Goal: Find specific fact: Find specific fact

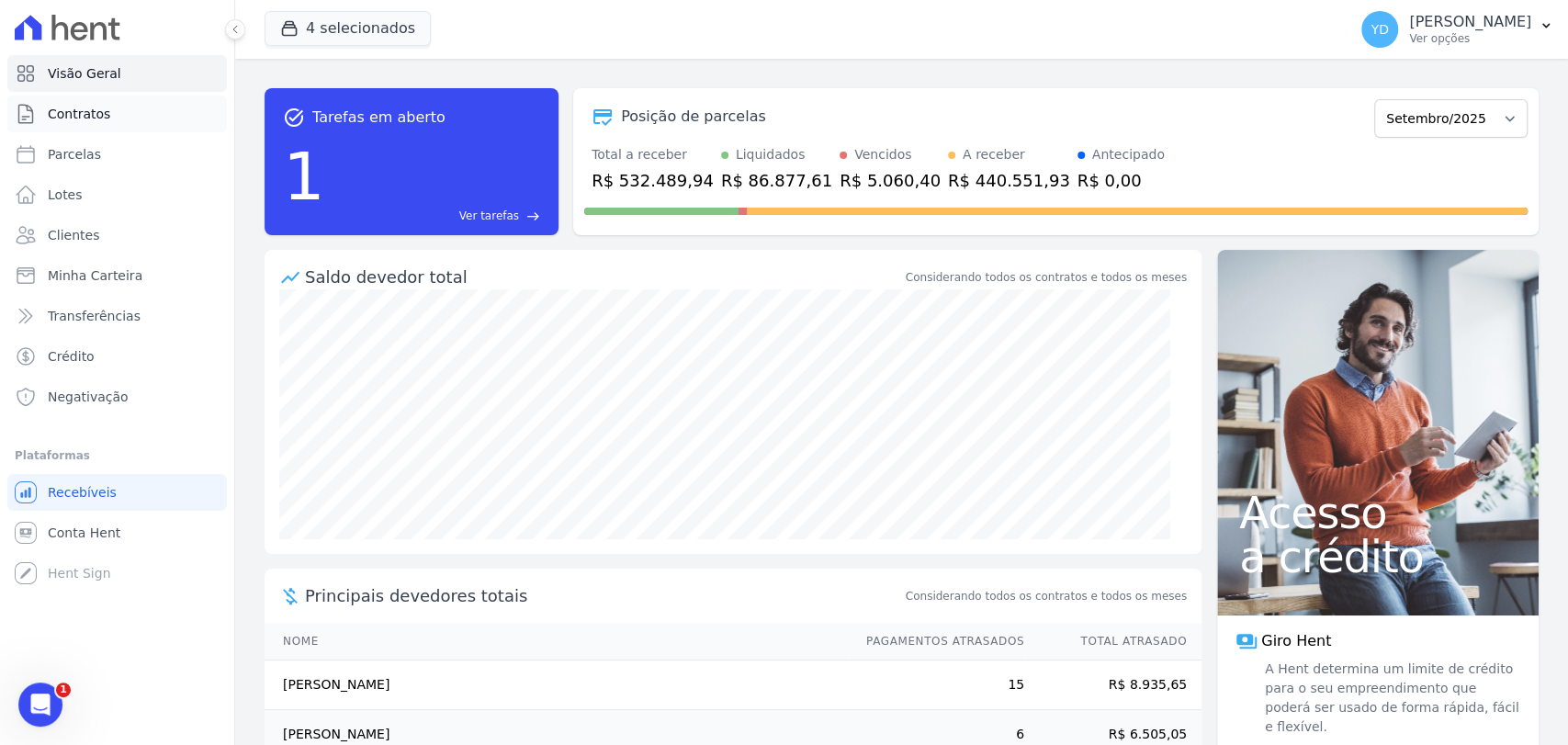
click at [124, 119] on link "Contratos" at bounding box center [117, 114] width 219 height 37
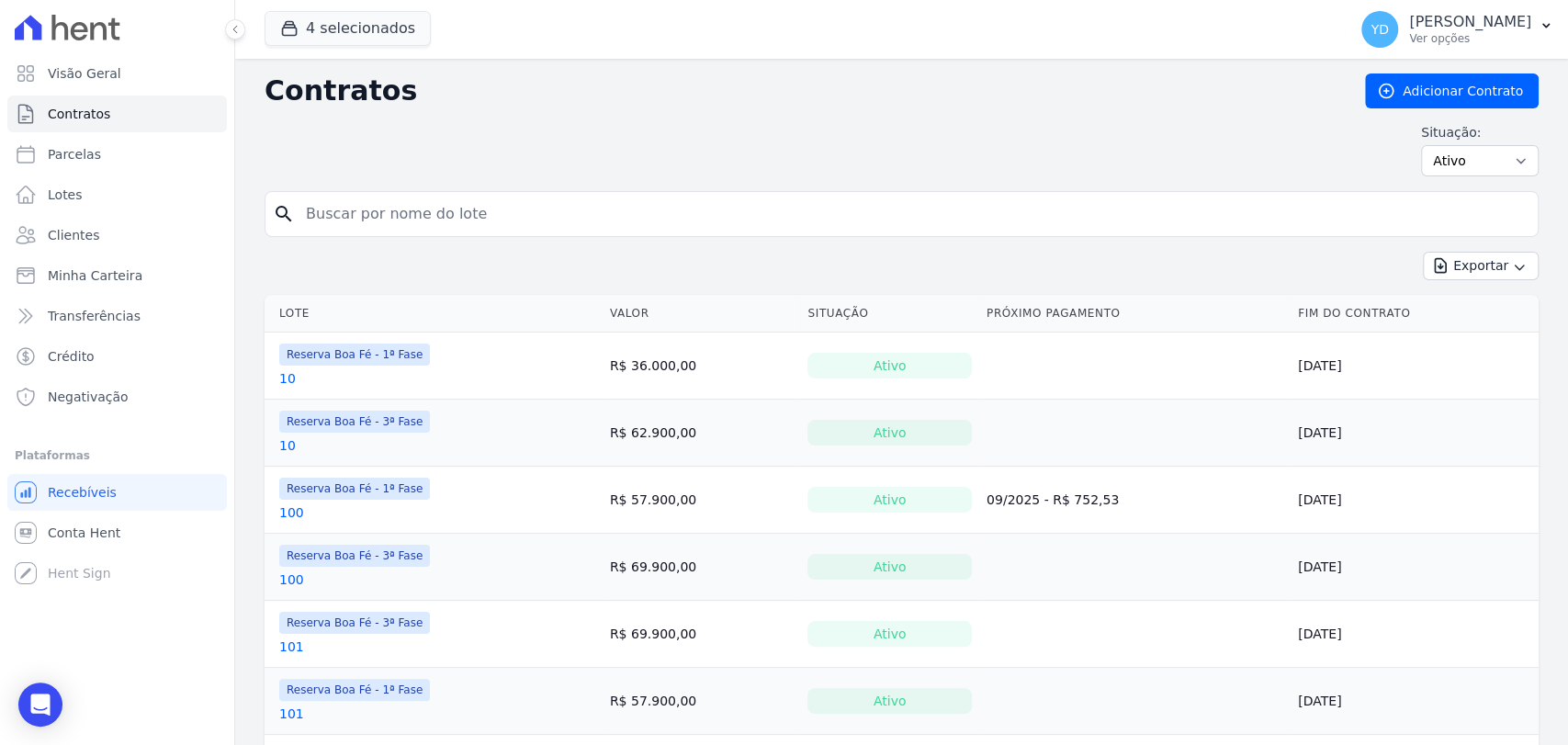
click at [584, 236] on div "search" at bounding box center [902, 214] width 1274 height 46
click at [577, 212] on input "search" at bounding box center [913, 214] width 1236 height 37
type input "79"
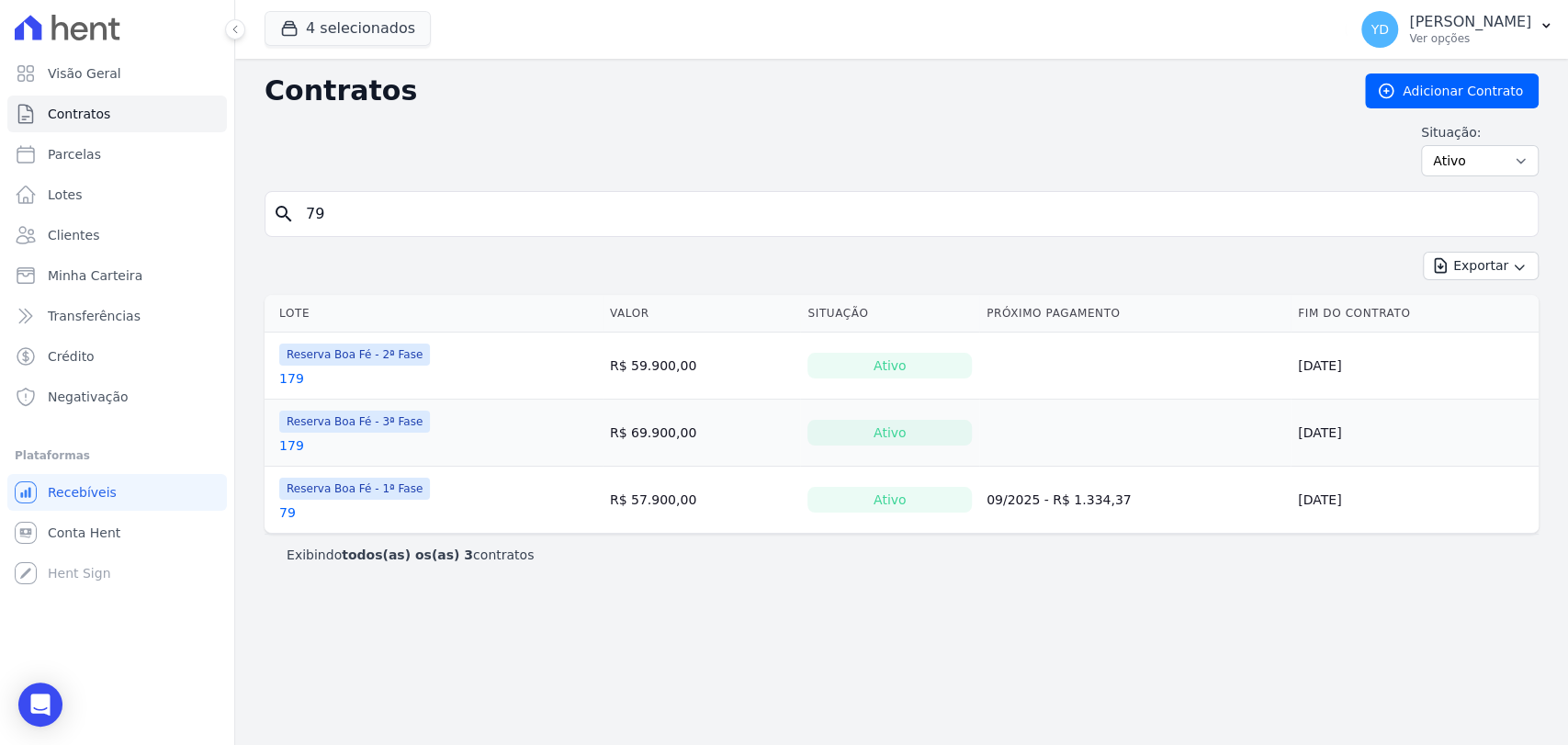
click at [292, 506] on link "79" at bounding box center [288, 513] width 17 height 19
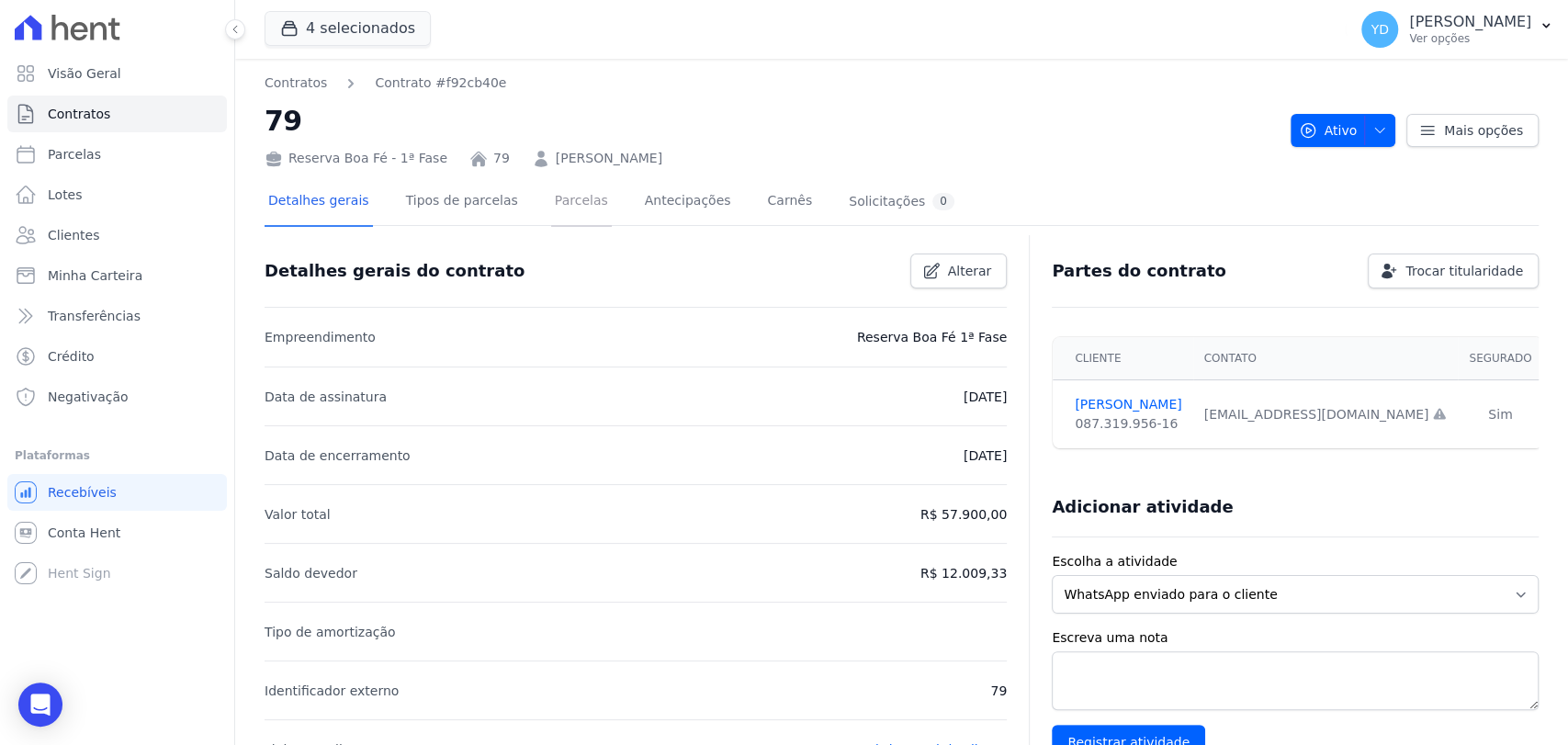
click at [566, 205] on link "Parcelas" at bounding box center [580, 203] width 60 height 49
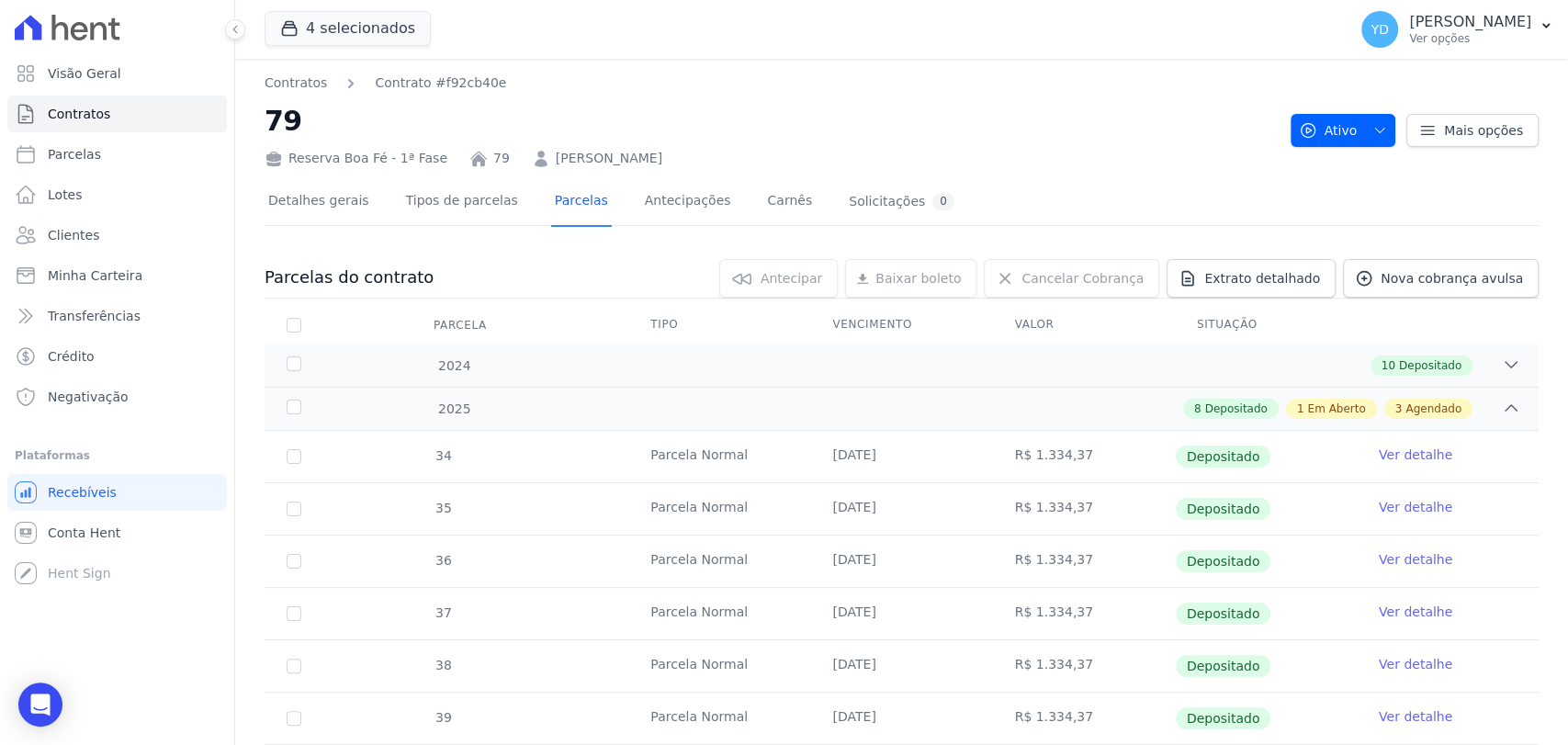
click at [656, 156] on link "[PERSON_NAME]" at bounding box center [608, 158] width 106 height 19
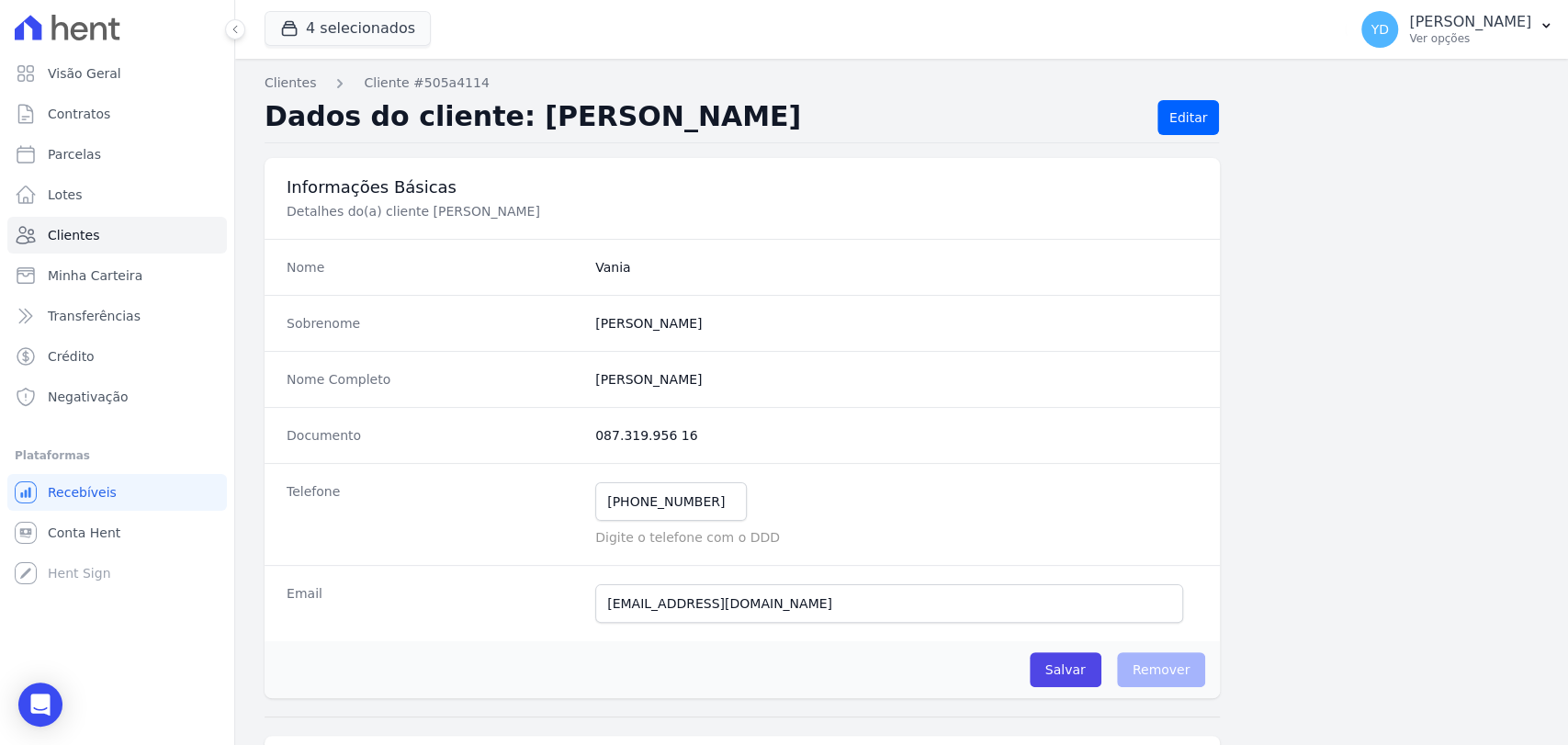
click at [647, 377] on completo "[PERSON_NAME]" at bounding box center [896, 379] width 603 height 19
copy dl "[PERSON_NAME]"
drag, startPoint x: 679, startPoint y: 446, endPoint x: 580, endPoint y: 434, distance: 99.7
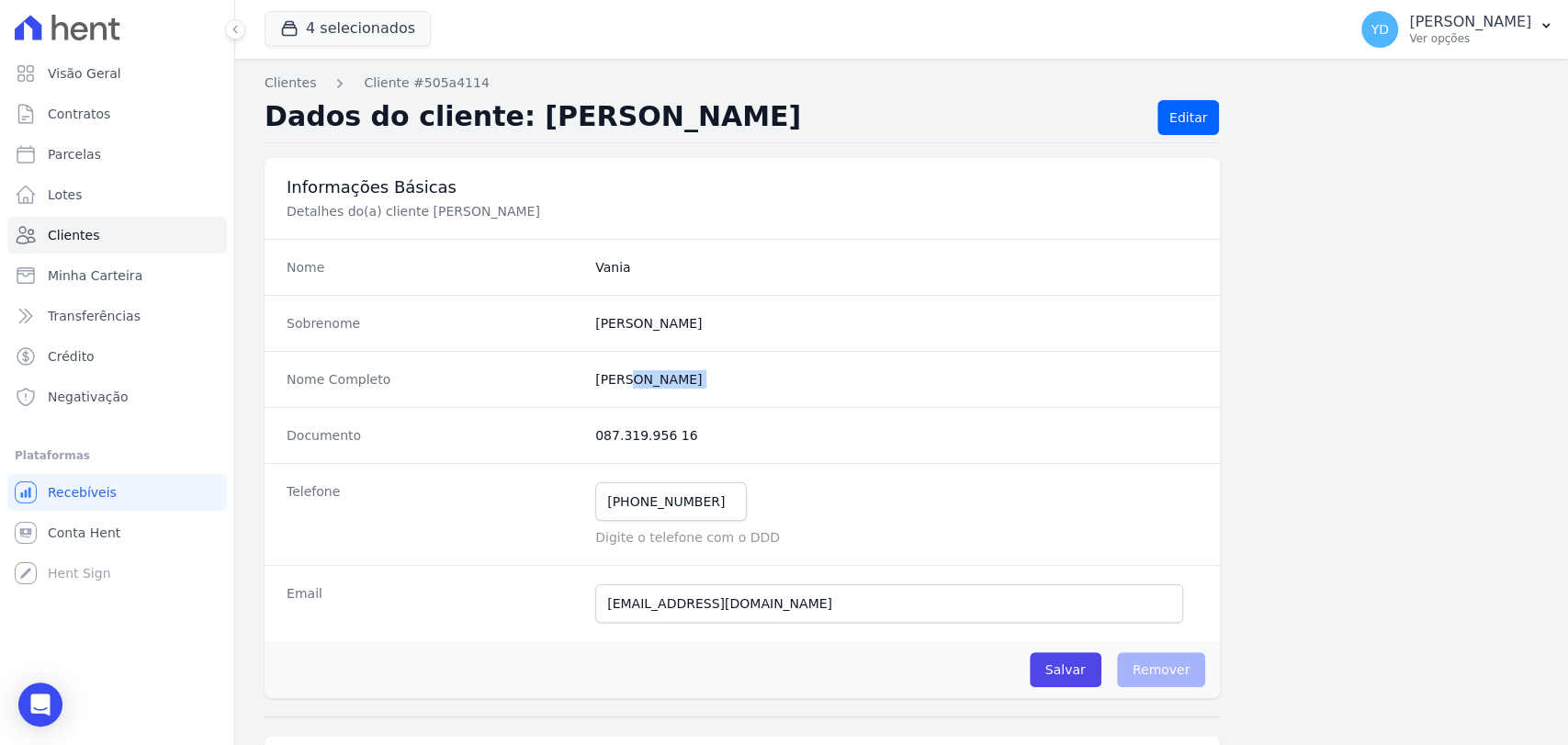
click at [580, 434] on div "Documento 087.319.956 16" at bounding box center [742, 435] width 955 height 56
copy div "087.319.956 16"
click at [147, 109] on link "Contratos" at bounding box center [117, 114] width 219 height 37
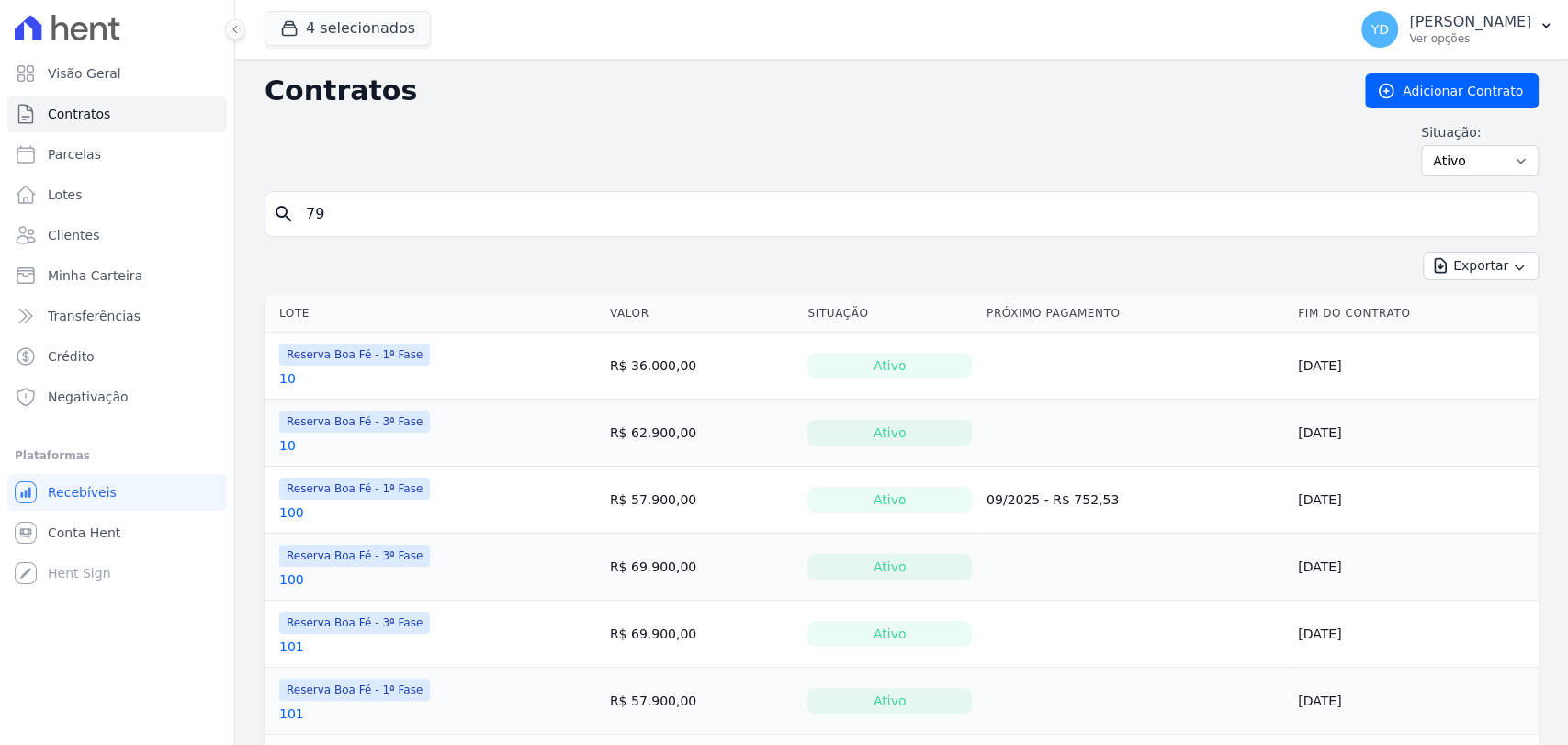
click at [501, 209] on input "79" at bounding box center [913, 214] width 1236 height 37
click at [501, 209] on input "search" at bounding box center [913, 214] width 1236 height 37
type input "80a"
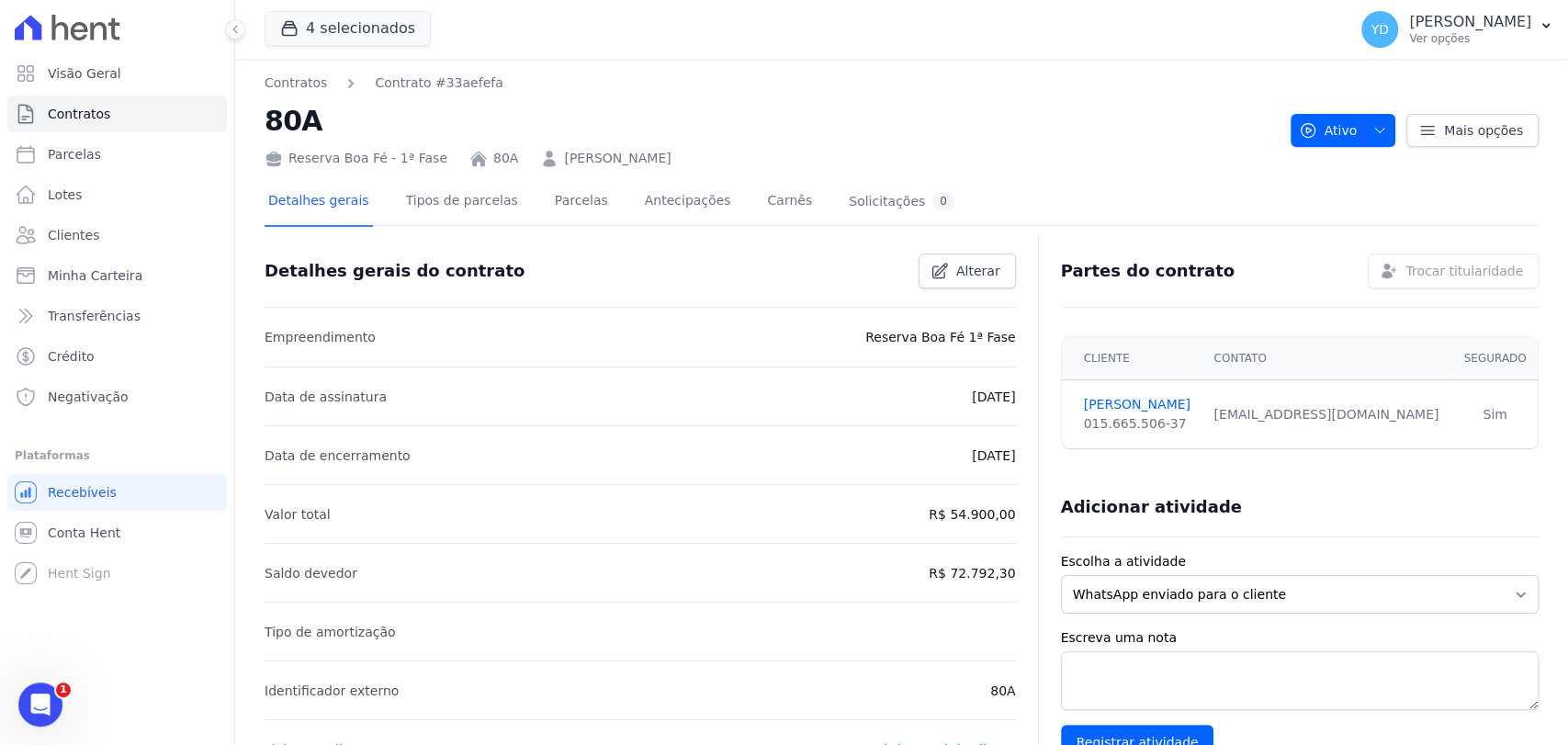
click at [568, 158] on link "[PERSON_NAME]" at bounding box center [616, 158] width 106 height 19
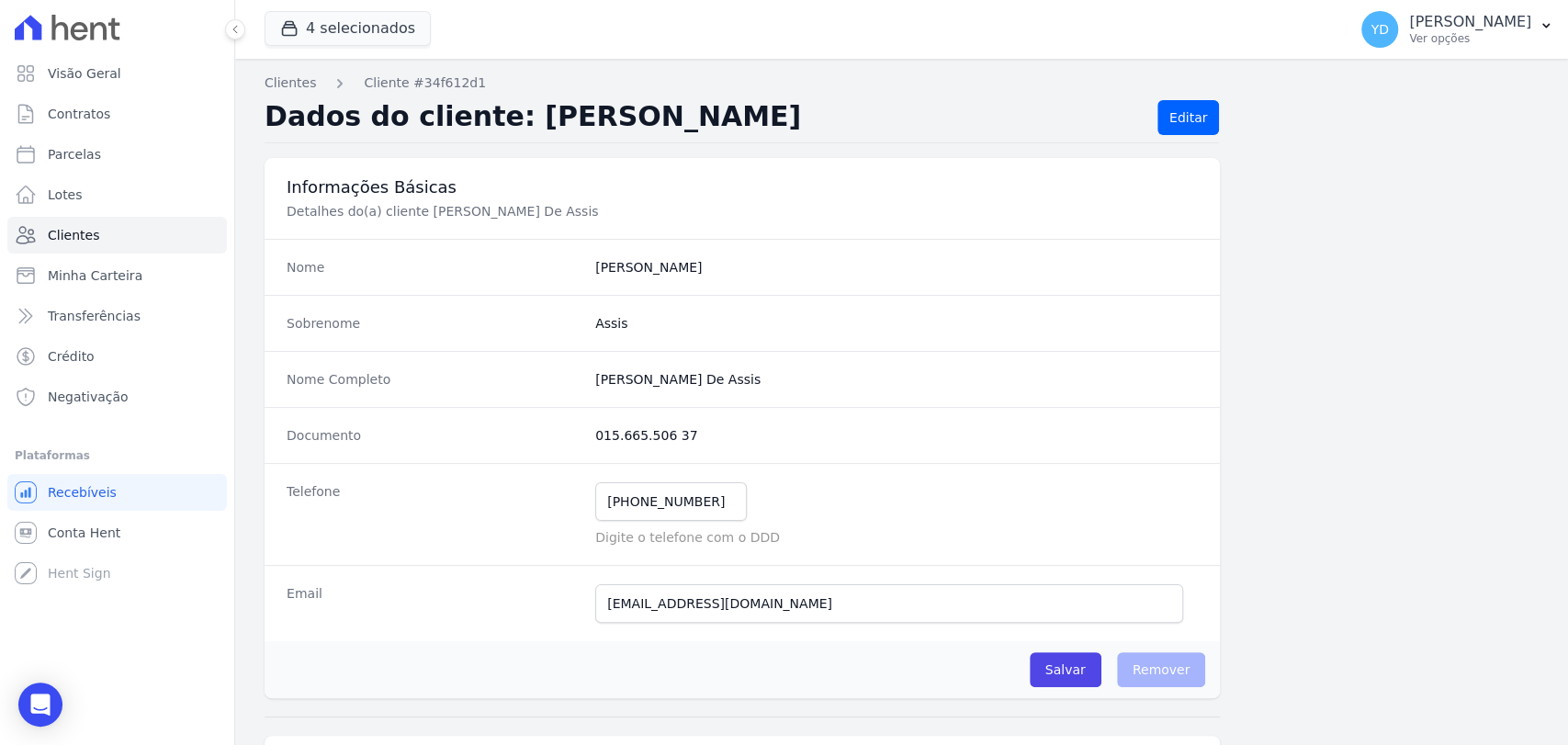
drag, startPoint x: 748, startPoint y: 377, endPoint x: 583, endPoint y: 387, distance: 165.3
click at [583, 387] on div "Nome Completo Sergio Rubens Reis De Assis" at bounding box center [742, 379] width 955 height 56
copy completo "[PERSON_NAME] De Assis"
drag, startPoint x: 690, startPoint y: 437, endPoint x: 588, endPoint y: 426, distance: 102.6
click at [588, 427] on div "Documento 015.665.506 37" at bounding box center [742, 435] width 955 height 56
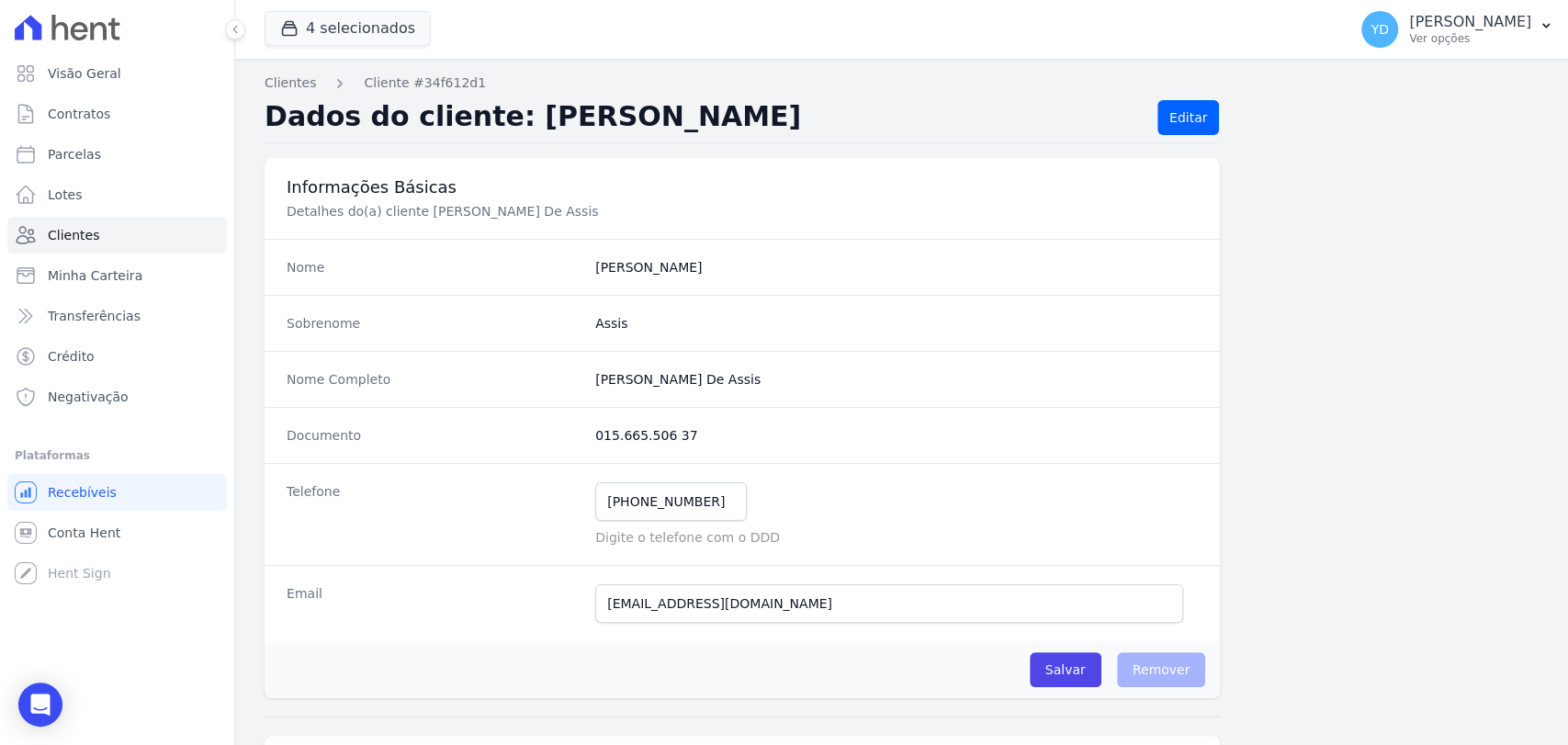
copy dd "015.665.506 37"
drag, startPoint x: 940, startPoint y: 102, endPoint x: 935, endPoint y: 4, distance: 98.1
click at [940, 102] on h2 "Dados do cliente: SERGIO ASSIS" at bounding box center [703, 118] width 878 height 35
